Goal: Task Accomplishment & Management: Complete application form

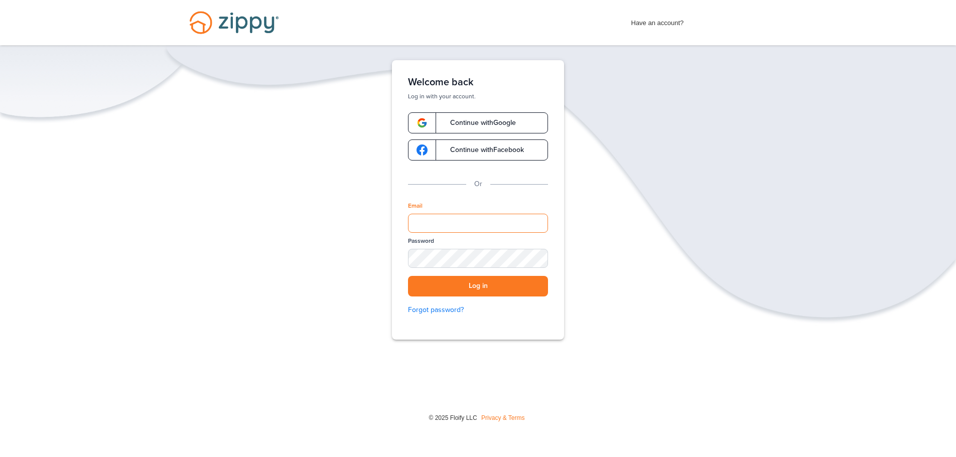
click at [451, 220] on input "Email" at bounding box center [478, 223] width 140 height 19
click at [487, 223] on input "Email" at bounding box center [478, 223] width 140 height 19
paste input "**********"
type input "**********"
click at [473, 274] on div "Password" at bounding box center [478, 256] width 140 height 39
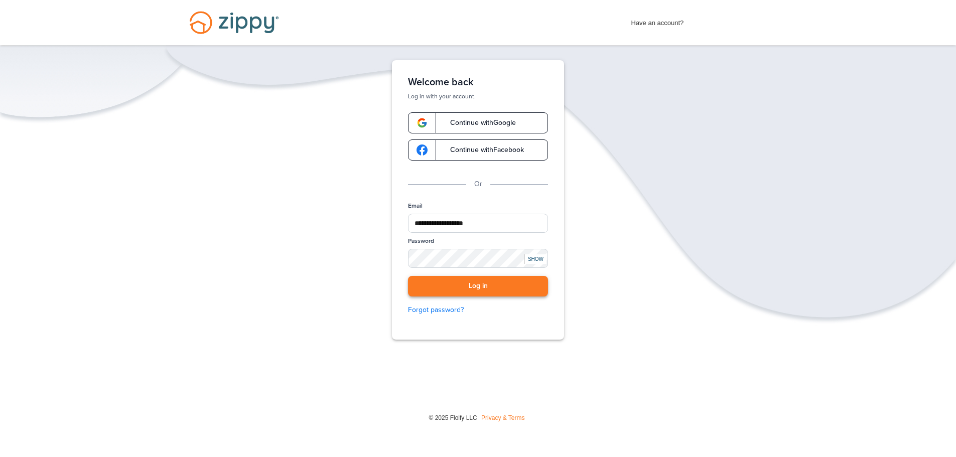
click at [473, 281] on button "Log in" at bounding box center [478, 286] width 140 height 21
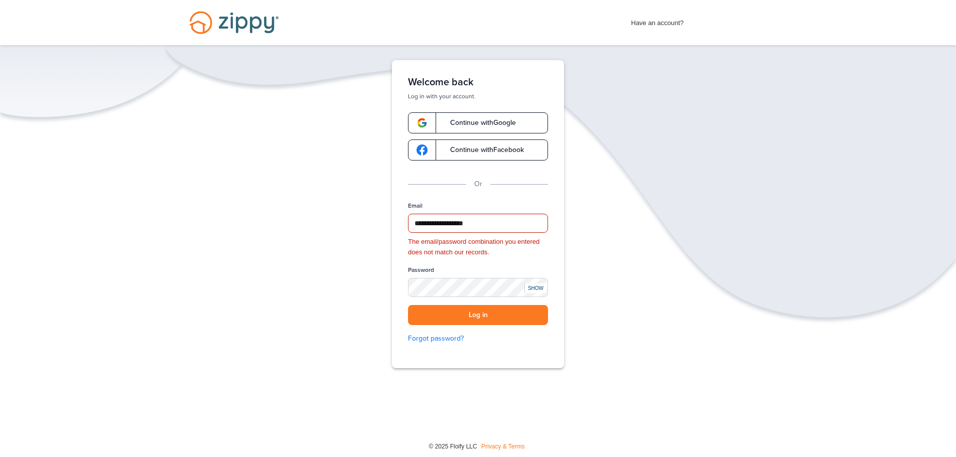
click at [539, 286] on div "SHOW" at bounding box center [536, 289] width 22 height 10
click at [467, 311] on button "Log in" at bounding box center [478, 315] width 140 height 21
click at [477, 310] on button "Log in" at bounding box center [478, 315] width 140 height 21
click at [406, 294] on div "**********" at bounding box center [478, 214] width 172 height 308
click at [439, 318] on button "Log in" at bounding box center [478, 315] width 140 height 21
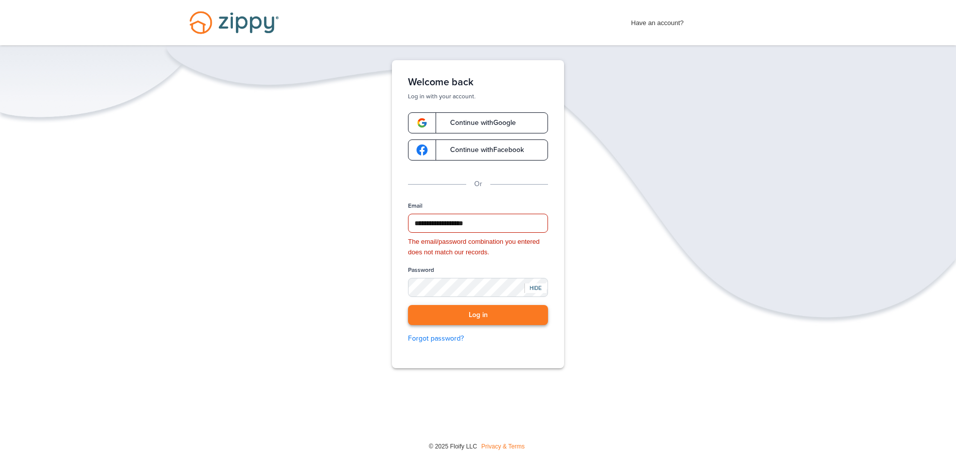
click at [440, 315] on button "Log in" at bounding box center [478, 315] width 140 height 21
click at [487, 315] on button "Log in" at bounding box center [478, 315] width 140 height 21
click at [486, 315] on button "Log in" at bounding box center [478, 315] width 140 height 21
click at [471, 313] on button "Log in" at bounding box center [478, 315] width 140 height 21
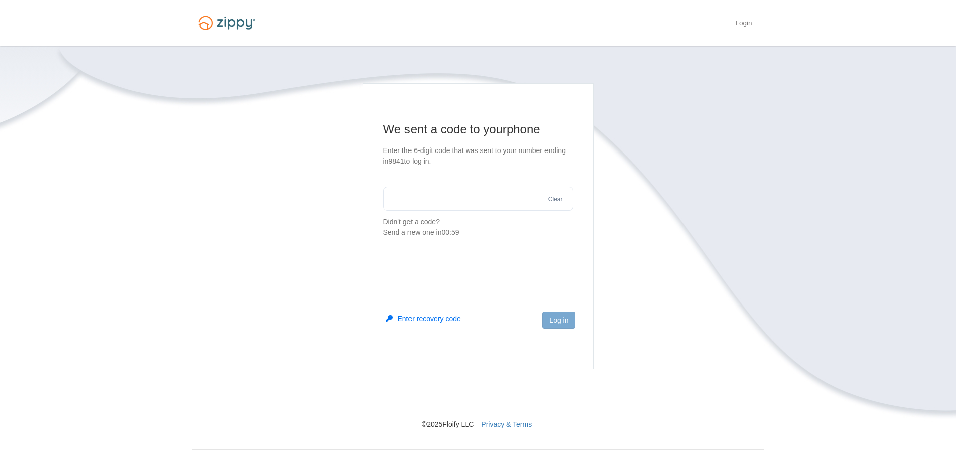
click at [439, 197] on input "text" at bounding box center [478, 199] width 190 height 24
type input "******"
click at [560, 318] on button "Log in" at bounding box center [559, 320] width 32 height 17
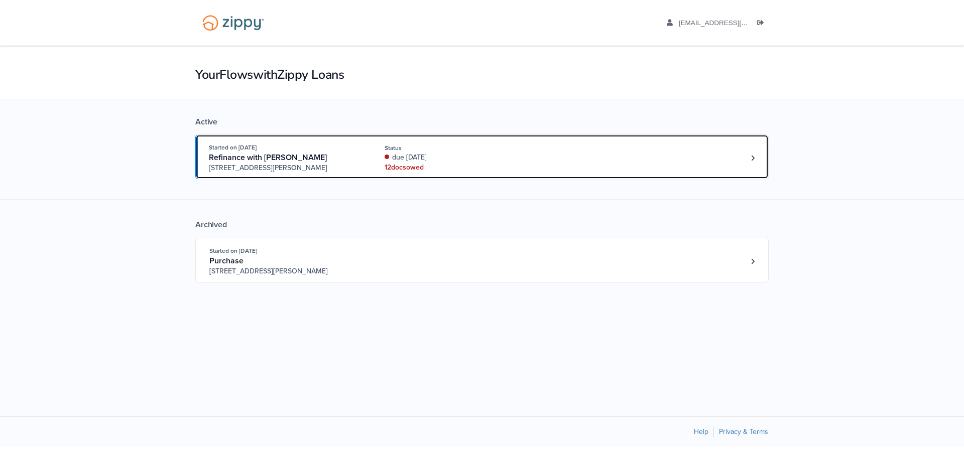
click at [336, 142] on link "Started on [DATE] Refinance with [PERSON_NAME] [STREET_ADDRESS][PERSON_NAME] St…" at bounding box center [481, 157] width 573 height 45
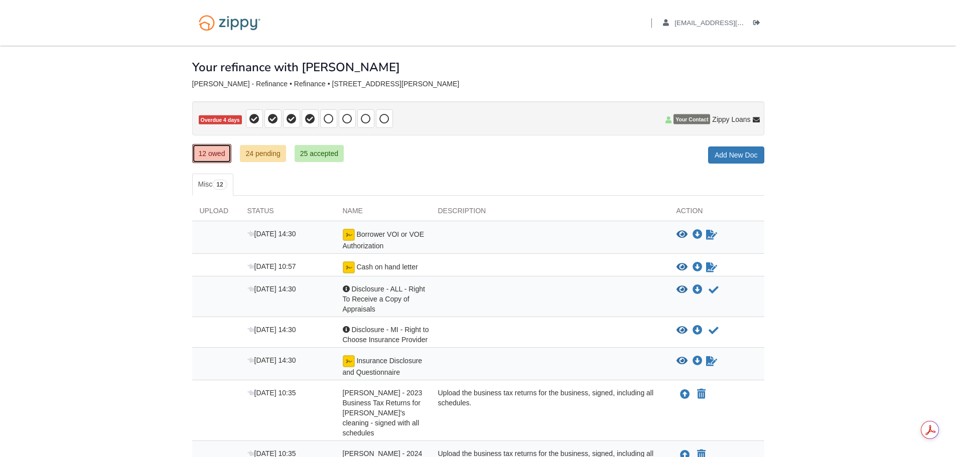
click at [210, 149] on link "12 owed" at bounding box center [212, 153] width 40 height 19
click at [694, 232] on icon "Download Borrower VOI or VOE Authorization" at bounding box center [698, 235] width 10 height 10
click at [708, 233] on icon "Sign Form" at bounding box center [711, 235] width 11 height 10
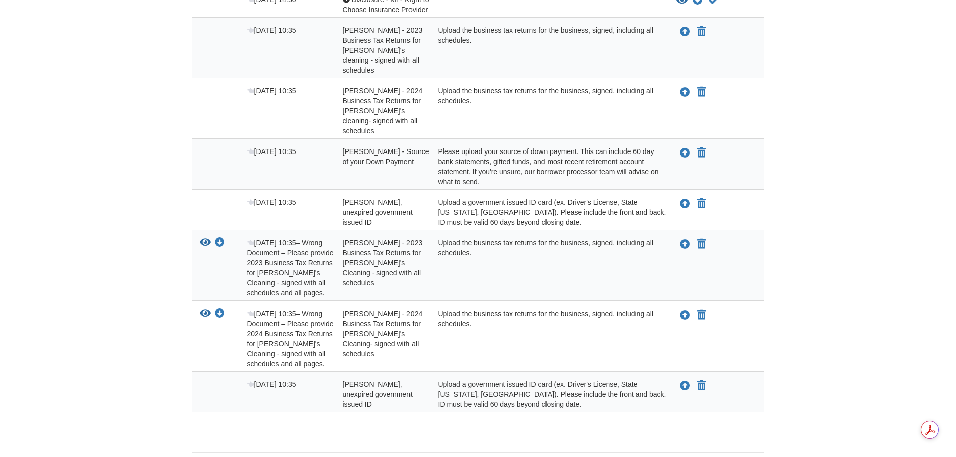
scroll to position [346, 0]
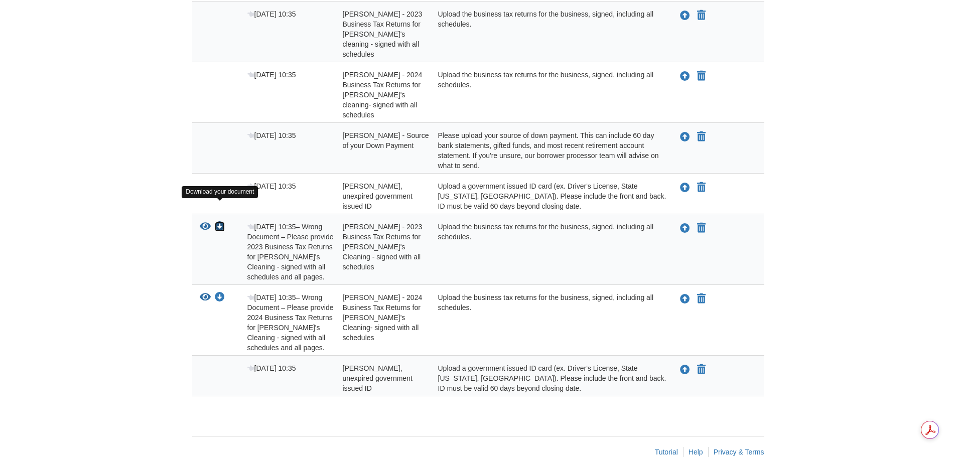
click at [221, 222] on icon "Download Sarah Cochran - 2023 Business Tax Returns for Sarah's Cleaning - signe…" at bounding box center [220, 227] width 10 height 10
click at [218, 222] on icon "Download Sarah Cochran - 2023 Business Tax Returns for Sarah's Cleaning - signe…" at bounding box center [220, 227] width 10 height 10
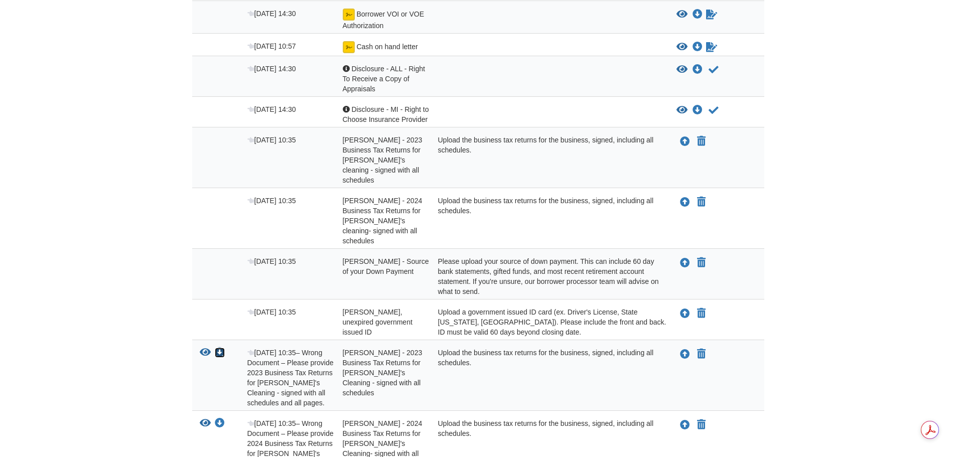
scroll to position [45, 0]
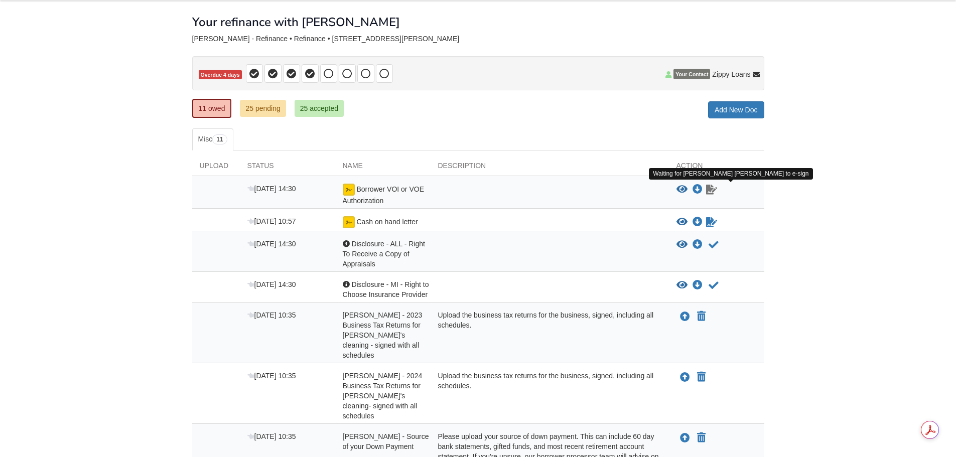
click at [714, 190] on icon "Waiting for your co-borrower to e-sign" at bounding box center [711, 190] width 11 height 10
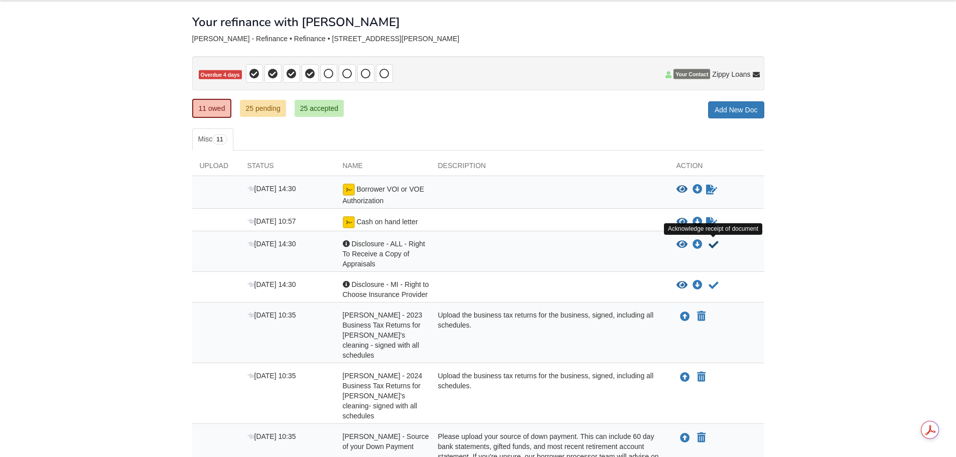
click at [714, 242] on icon "Acknowledge receipt of document" at bounding box center [714, 245] width 10 height 10
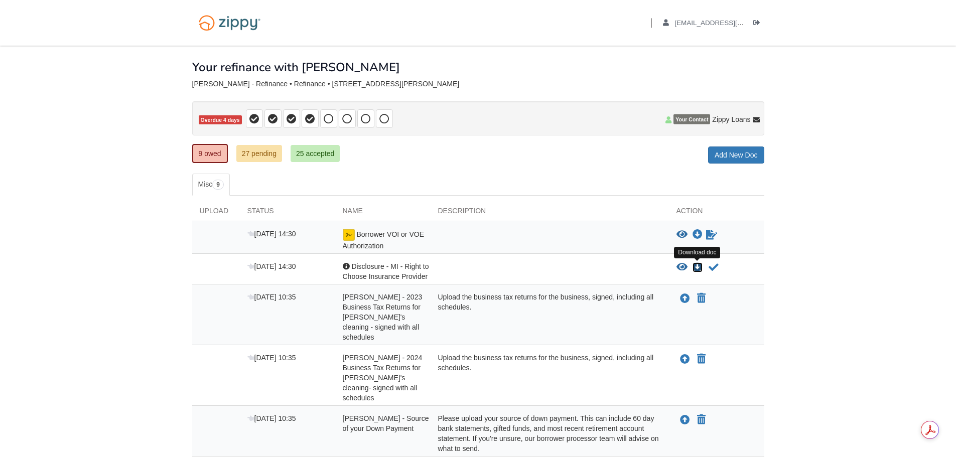
click at [696, 264] on icon "Download Disclosure - MI - Right to Choose Insurance Provider" at bounding box center [698, 268] width 10 height 10
click at [715, 263] on icon "Acknowledge receipt of document" at bounding box center [714, 268] width 10 height 10
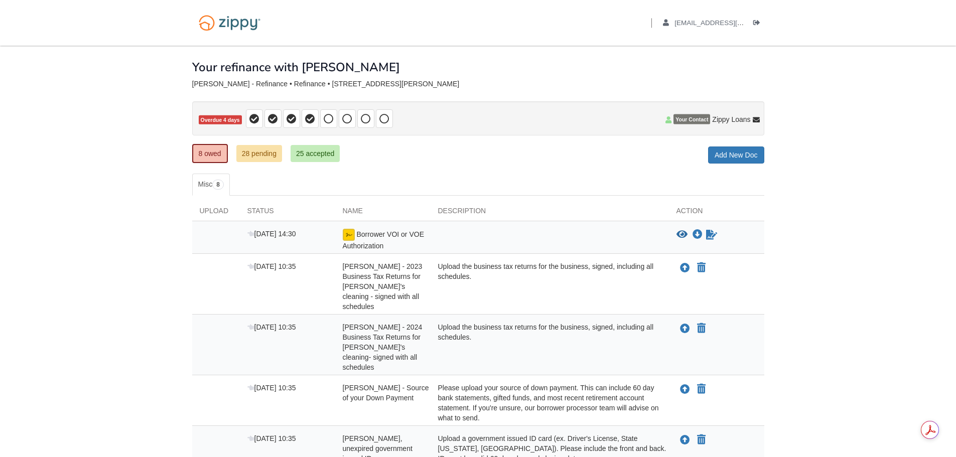
click at [813, 273] on body "Back to My Flows karen24c3@gmail.com Logout" at bounding box center [478, 365] width 956 height 730
click at [683, 266] on icon "Upload Karen Cochran - 2023 Business Tax Returns for Karen's cleaning - signed …" at bounding box center [685, 269] width 10 height 10
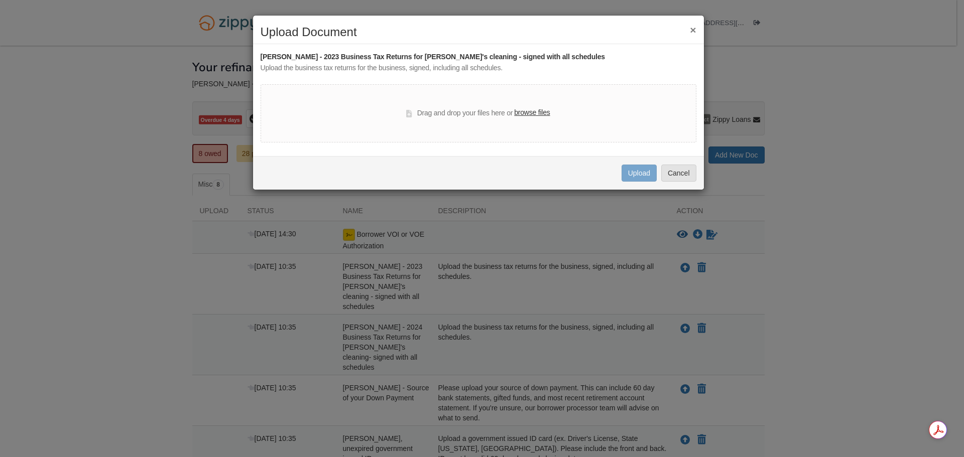
click at [532, 115] on label "browse files" at bounding box center [532, 112] width 36 height 11
click at [0, 0] on input "browse files" at bounding box center [0, 0] width 0 height 0
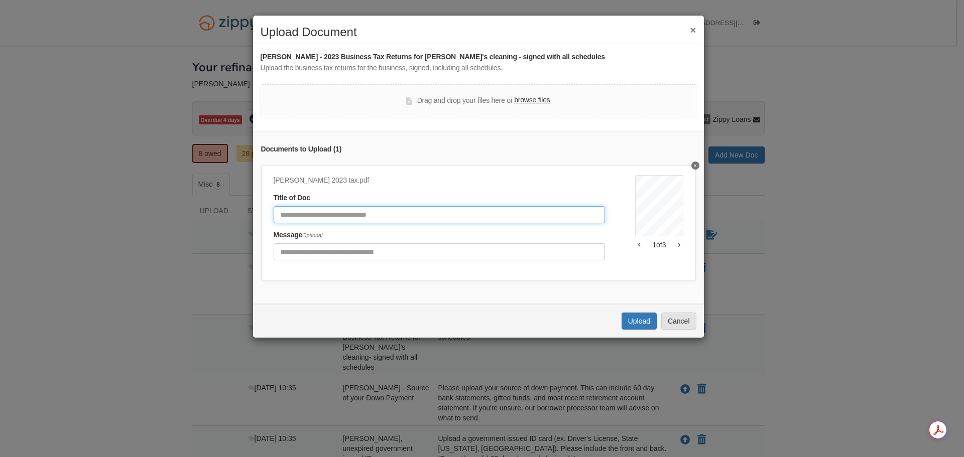
click at [310, 215] on input "Document Title" at bounding box center [440, 214] width 332 height 17
type input "*"
type input "**********"
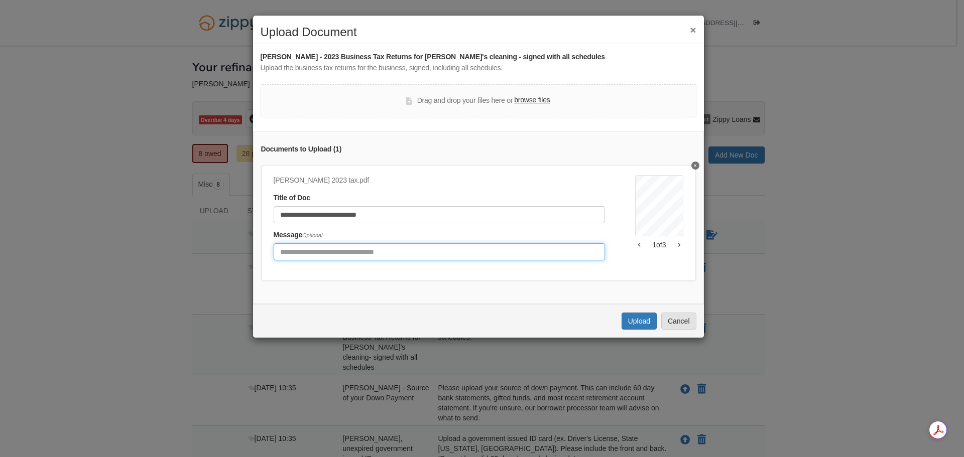
click at [322, 251] on input "Include any comments on this document" at bounding box center [440, 251] width 332 height 17
type input "**********"
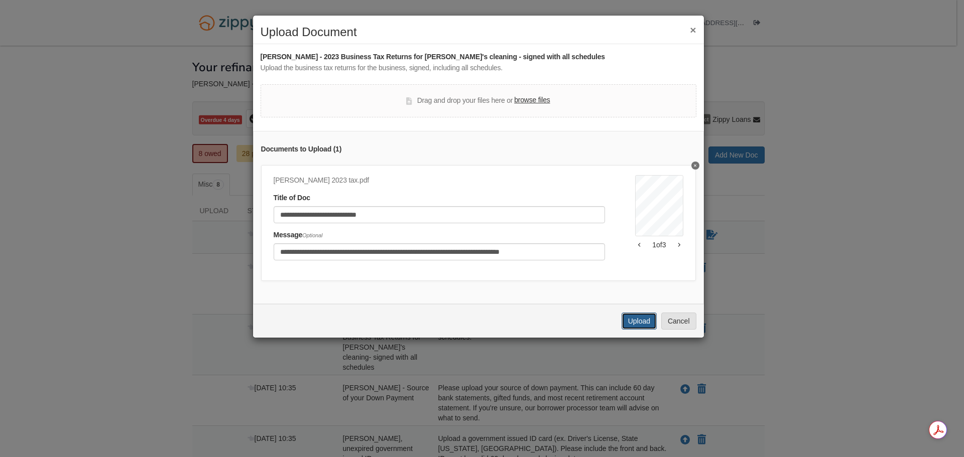
click at [642, 328] on button "Upload" at bounding box center [638, 321] width 35 height 17
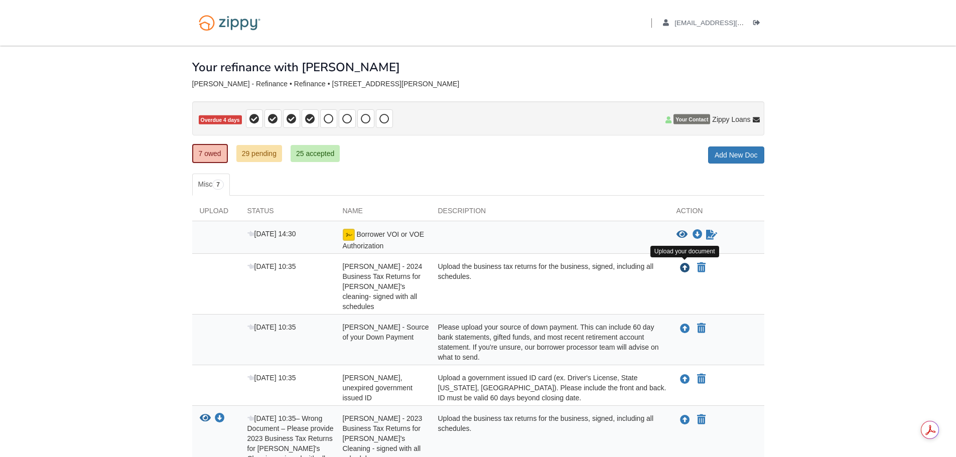
click at [685, 264] on icon "Upload Karen Cochran - 2024 Business Tax Returns for Karen's cleaning- signed w…" at bounding box center [685, 269] width 10 height 10
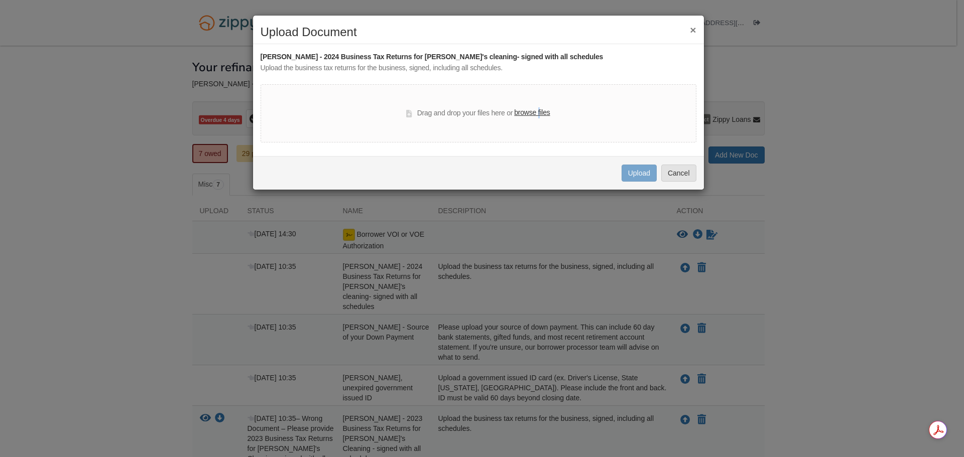
click at [539, 112] on label "browse files" at bounding box center [532, 112] width 36 height 11
click at [525, 109] on label "browse files" at bounding box center [532, 112] width 36 height 11
click at [0, 0] on input "browse files" at bounding box center [0, 0] width 0 height 0
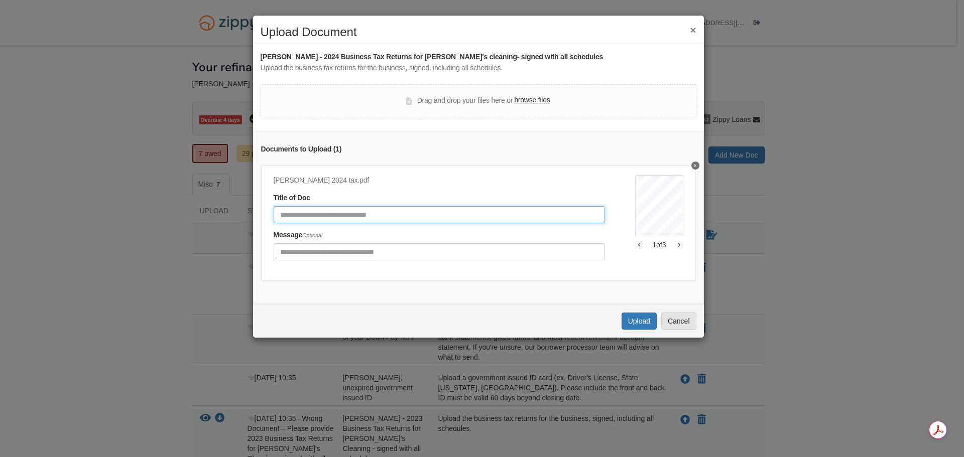
click at [446, 215] on input "Document Title" at bounding box center [440, 214] width 332 height 17
type input "*"
type input "**********"
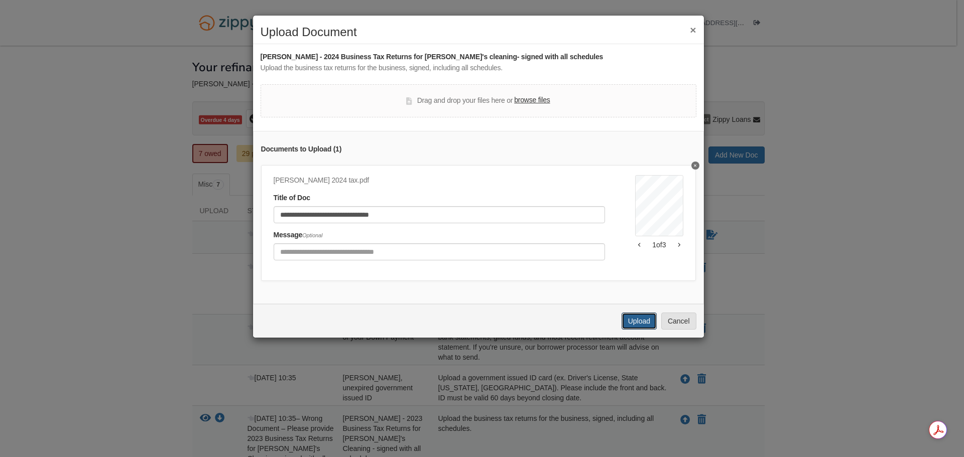
click at [628, 330] on button "Upload" at bounding box center [638, 321] width 35 height 17
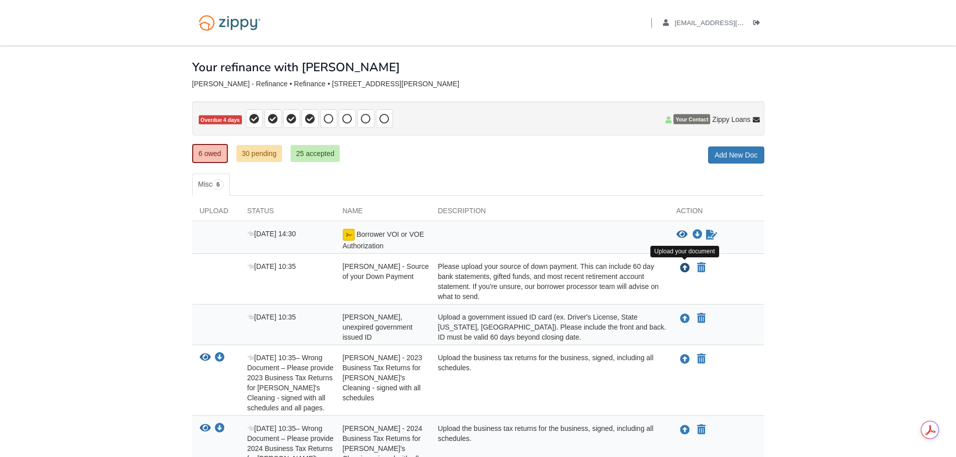
click at [680, 265] on icon "Upload Karen Cochran - Source of your Down Payment" at bounding box center [685, 269] width 10 height 10
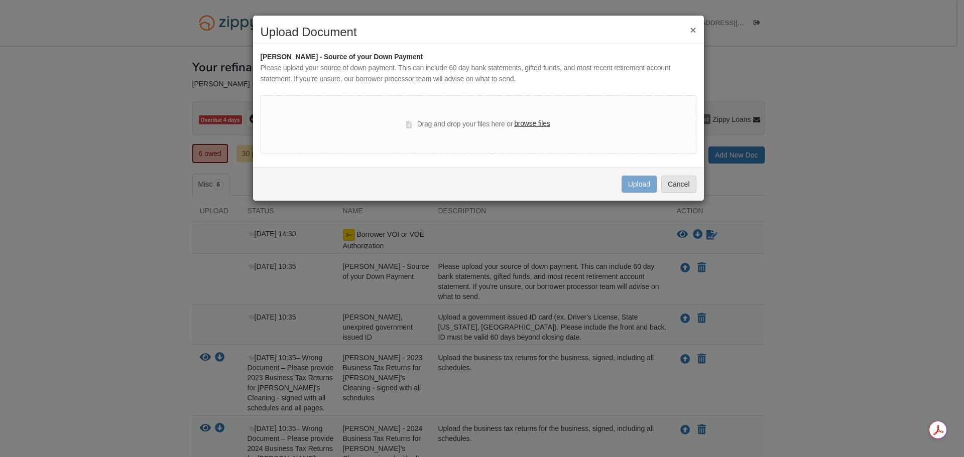
click at [694, 28] on button "×" at bounding box center [693, 30] width 6 height 11
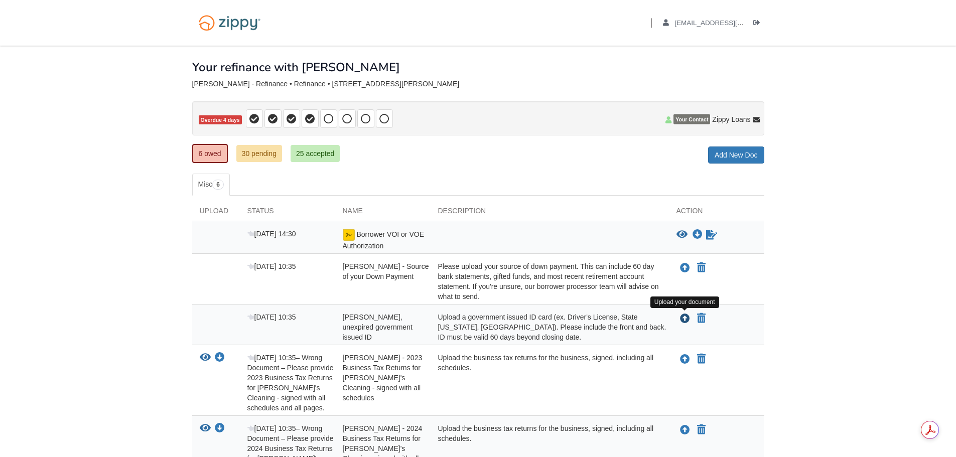
click at [687, 318] on icon "Upload Karen Cochran - Valid, unexpired government issued ID" at bounding box center [685, 319] width 10 height 10
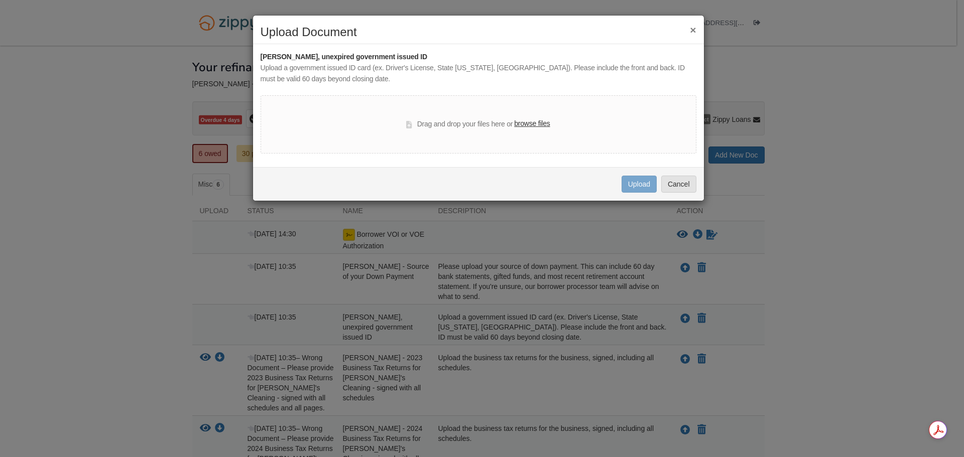
click at [523, 121] on label "browse files" at bounding box center [532, 123] width 36 height 11
click at [0, 0] on input "browse files" at bounding box center [0, 0] width 0 height 0
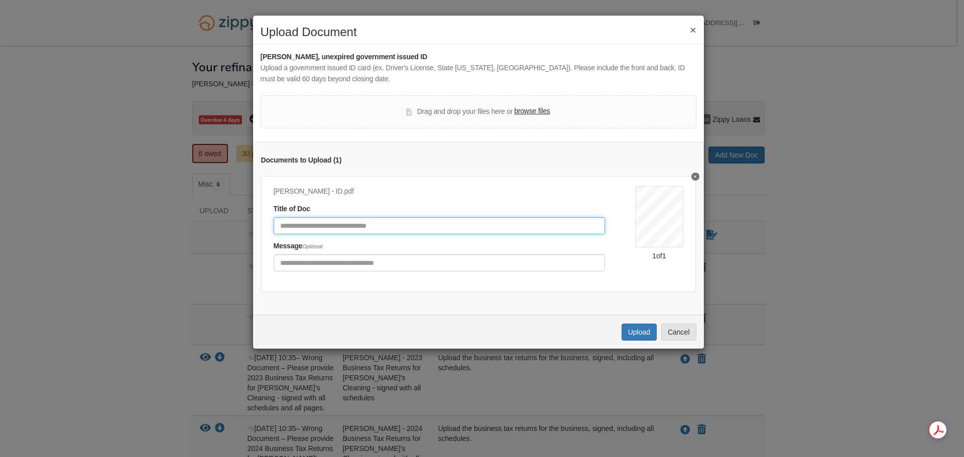
click at [486, 230] on input "Document Title" at bounding box center [440, 225] width 332 height 17
type input "**"
click at [638, 339] on button "Upload" at bounding box center [638, 332] width 35 height 17
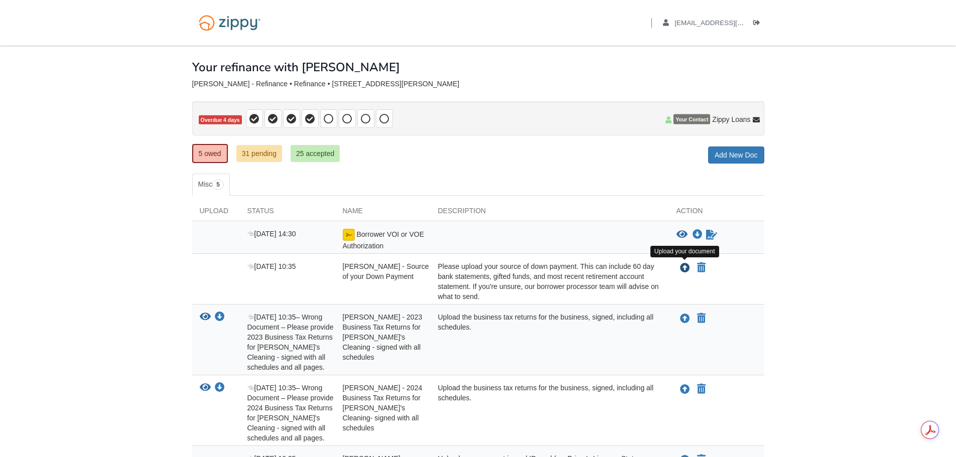
click at [686, 269] on icon "Upload Karen Cochran - Source of your Down Payment" at bounding box center [685, 269] width 10 height 10
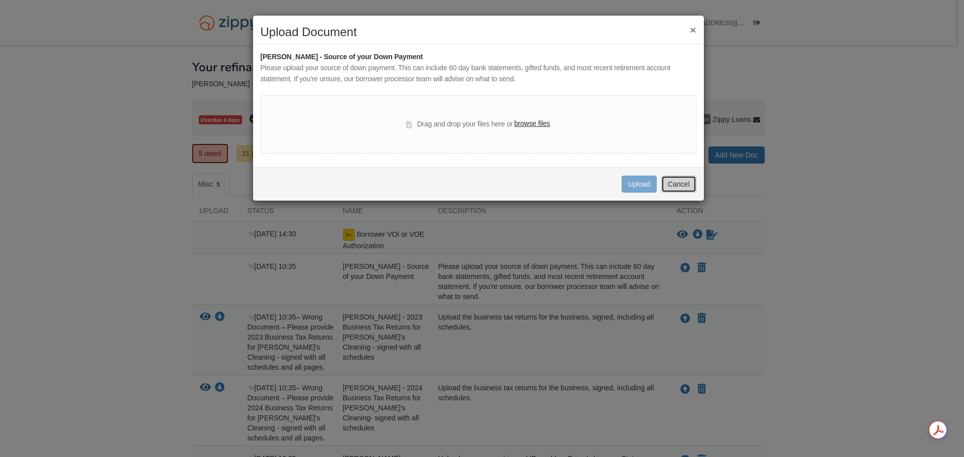
click at [682, 182] on button "Cancel" at bounding box center [678, 184] width 35 height 17
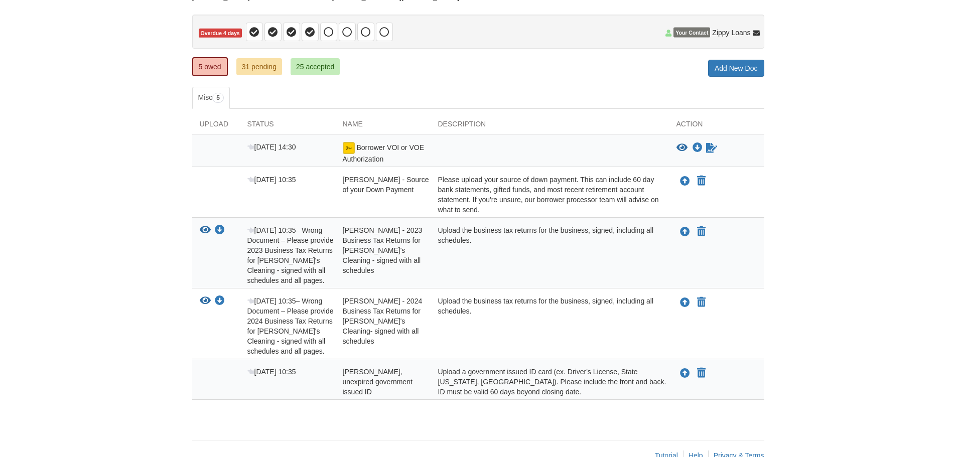
scroll to position [110, 0]
